Goal: Check status: Check status

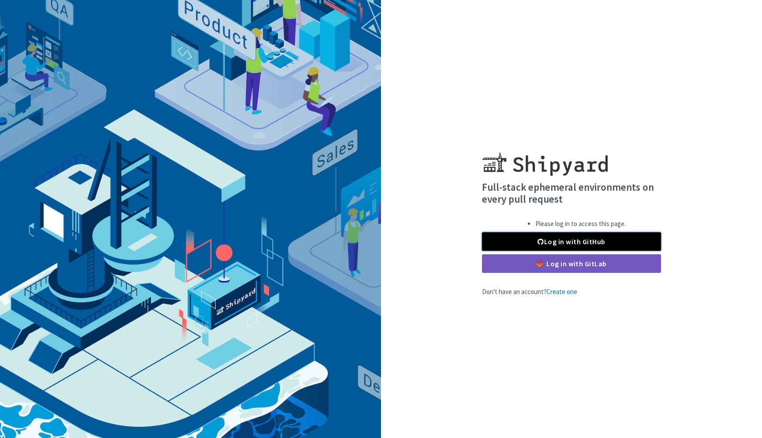
click at [578, 239] on link "Log in with GitHub" at bounding box center [571, 241] width 179 height 19
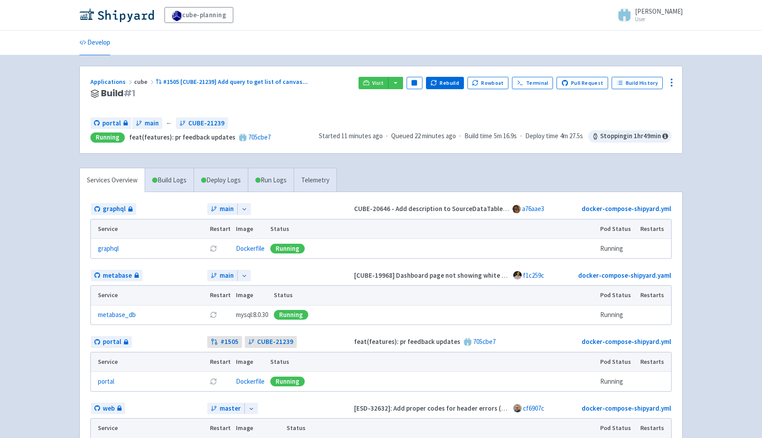
click at [245, 208] on icon at bounding box center [244, 209] width 6 height 6
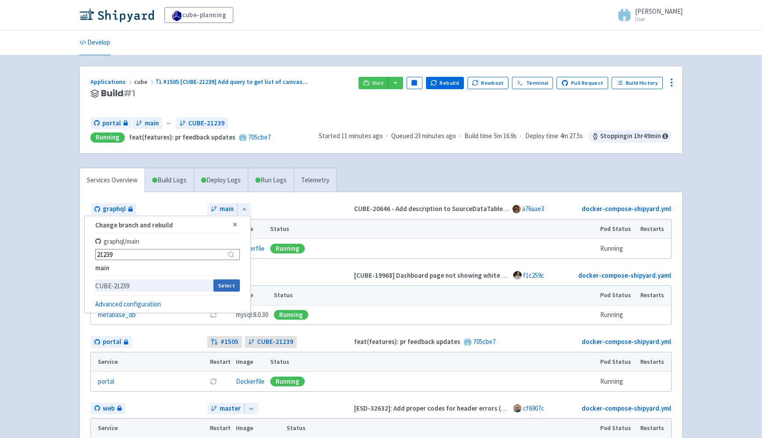
type input "21239"
click at [223, 286] on button "Select" at bounding box center [227, 285] width 26 height 12
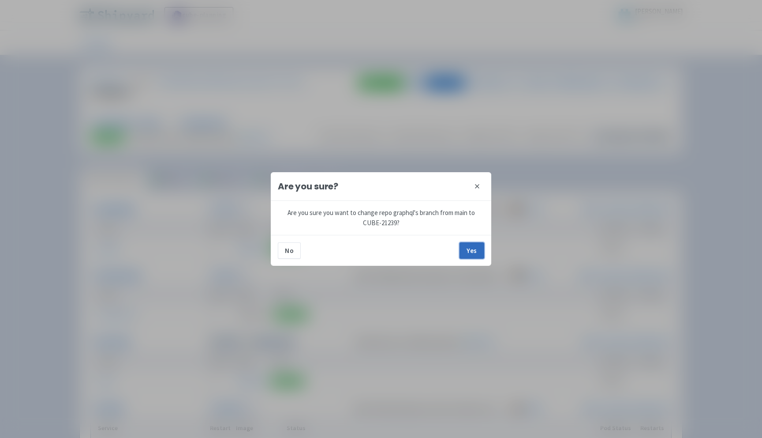
click at [474, 251] on button "Yes" at bounding box center [472, 250] width 25 height 16
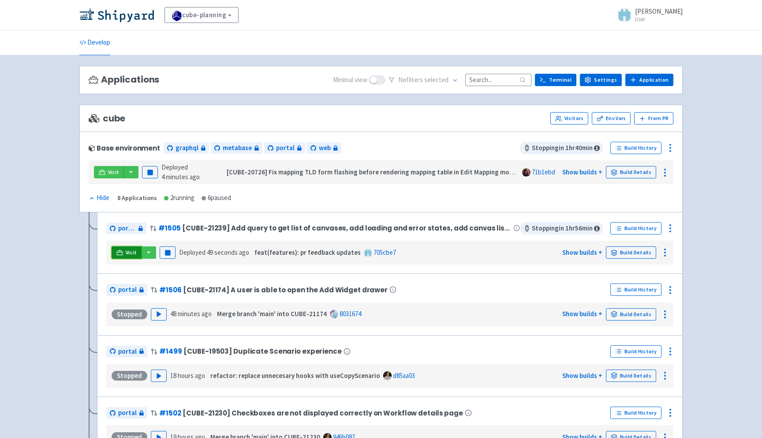
click at [127, 252] on span "Visit" at bounding box center [131, 252] width 11 height 7
click at [585, 253] on link "Show builds +" at bounding box center [582, 252] width 40 height 8
